Goal: Check status: Check status

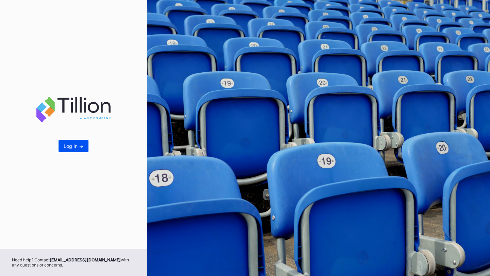
click at [74, 149] on button "Log In ->" at bounding box center [73, 146] width 30 height 13
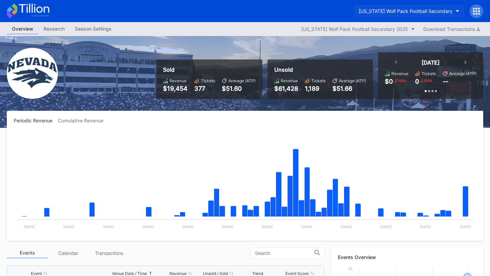
click at [421, 10] on div "[US_STATE] Wolf Pack Football Secondary" at bounding box center [405, 11] width 94 height 6
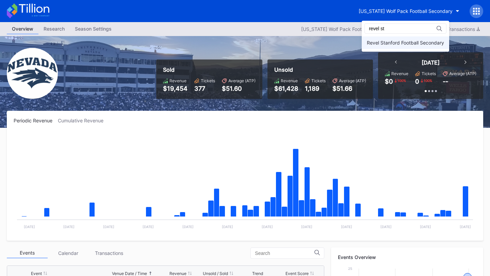
type input "revel st"
click at [410, 39] on div "Revel Stanford Football Secondary" at bounding box center [405, 42] width 87 height 13
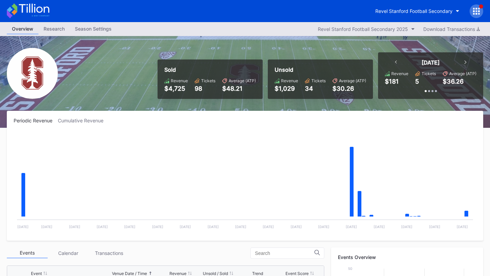
click at [397, 63] on icon at bounding box center [396, 62] width 2 height 3
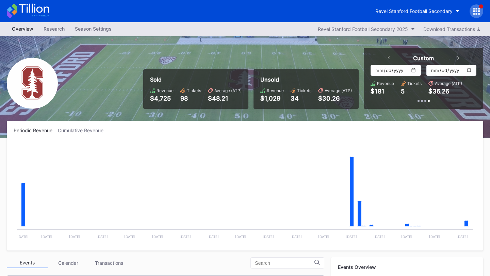
click at [389, 58] on icon at bounding box center [389, 57] width 2 height 3
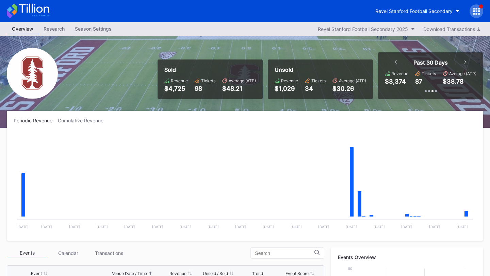
click at [466, 63] on div "Past 30 Days" at bounding box center [430, 62] width 85 height 7
click at [465, 63] on icon at bounding box center [465, 62] width 2 height 3
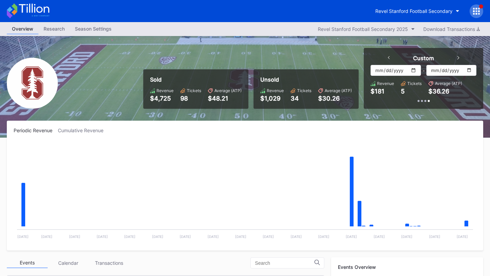
click at [415, 69] on input "[DATE]" at bounding box center [395, 70] width 50 height 11
click at [455, 136] on div "Periodic Revenue Cumulative Revenue Created with Highcharts 11.2.0 Chart title …" at bounding box center [245, 186] width 476 height 130
